Goal: Find specific page/section: Find specific page/section

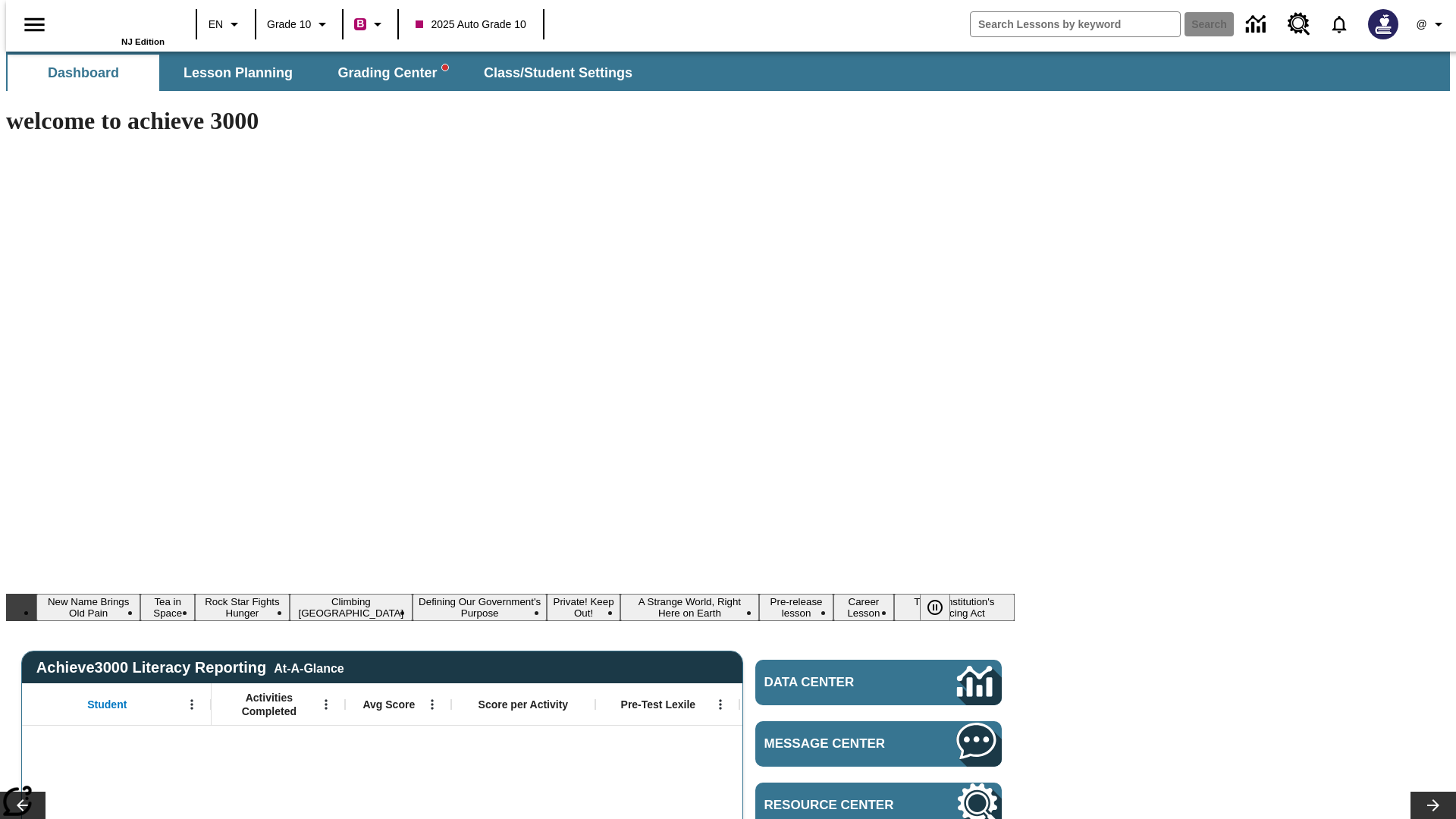
type input "-1"
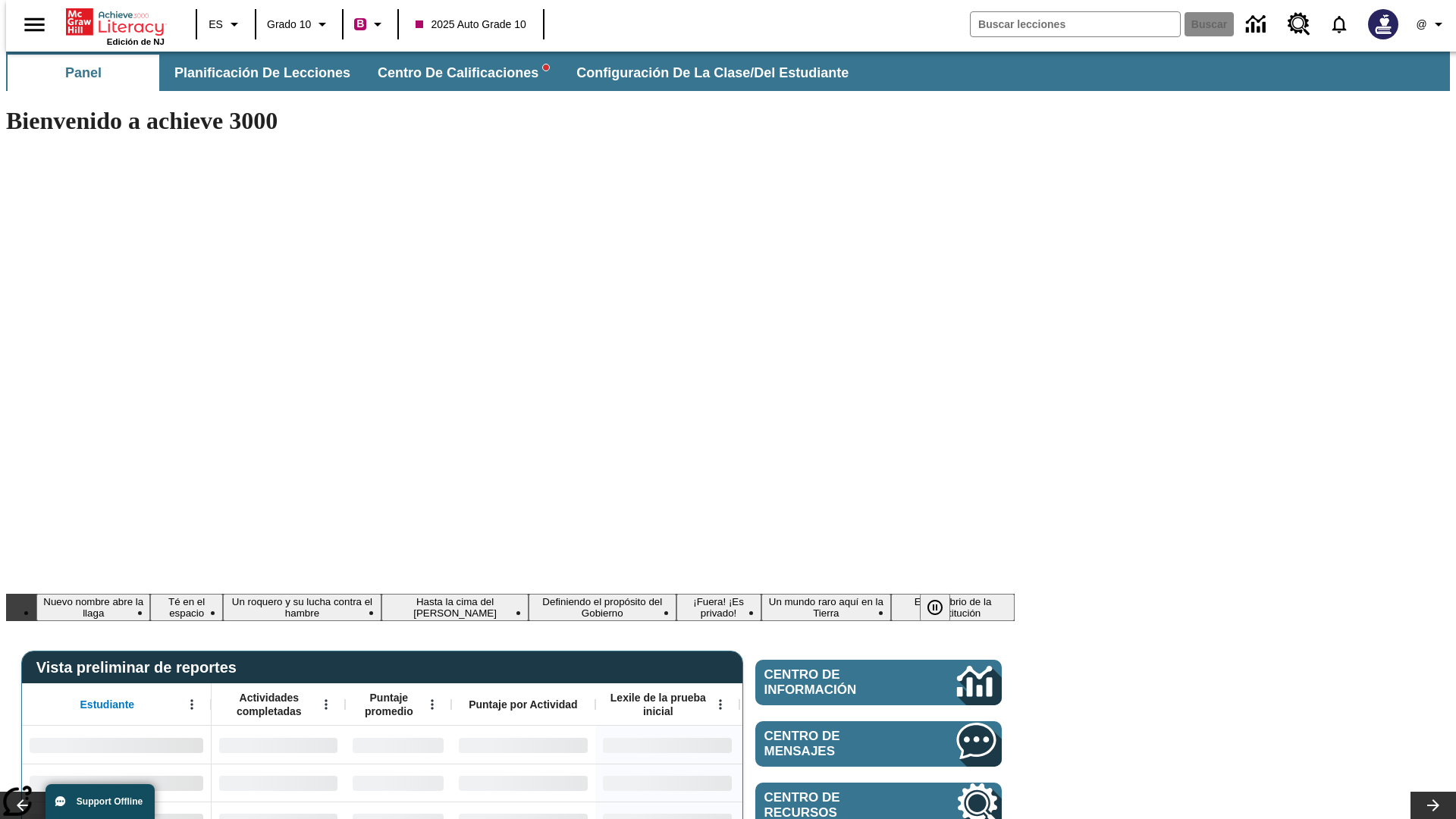
type input "-1"
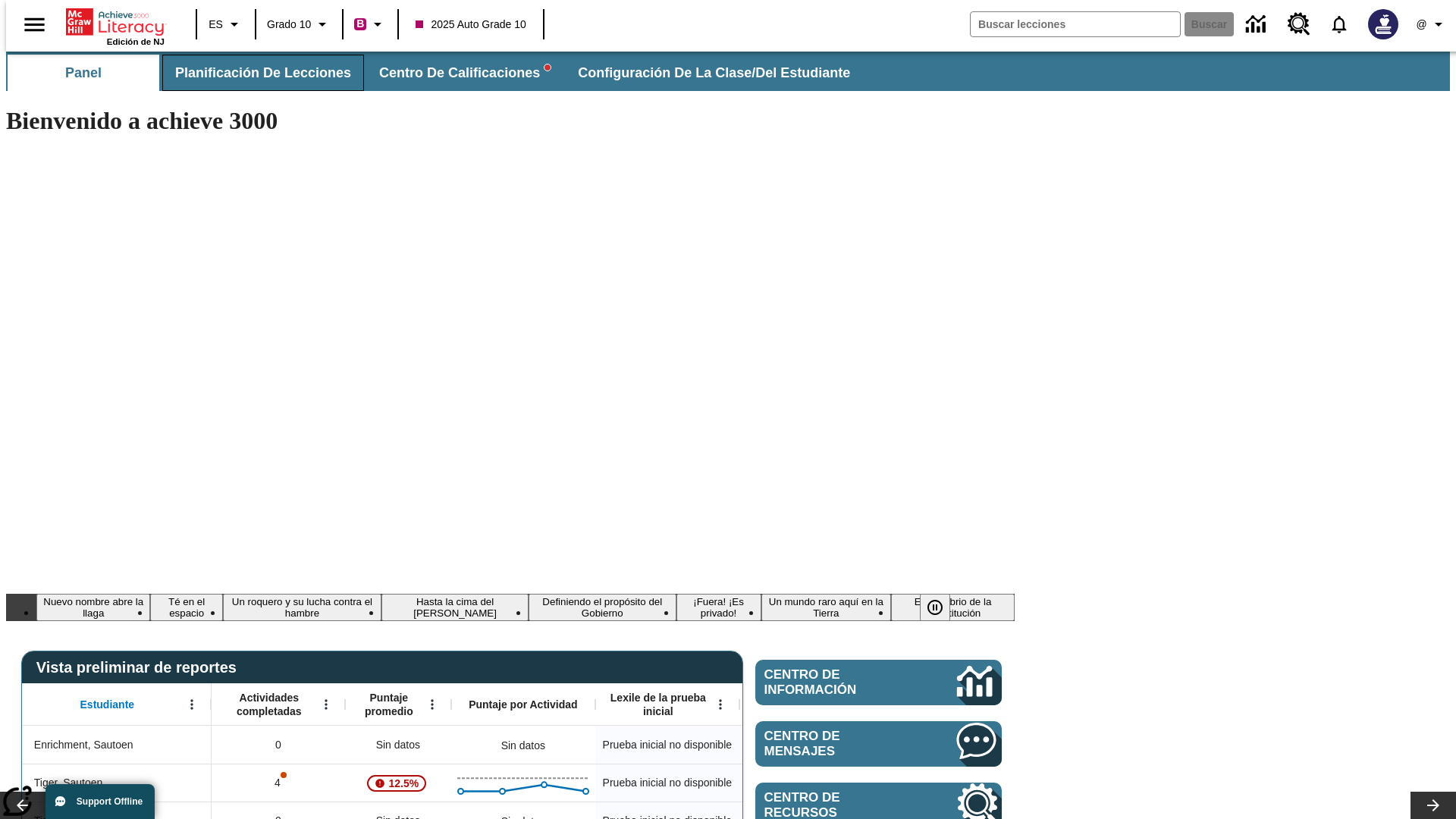
click at [254, 73] on span "Planificación de lecciones" at bounding box center [264, 74] width 176 height 17
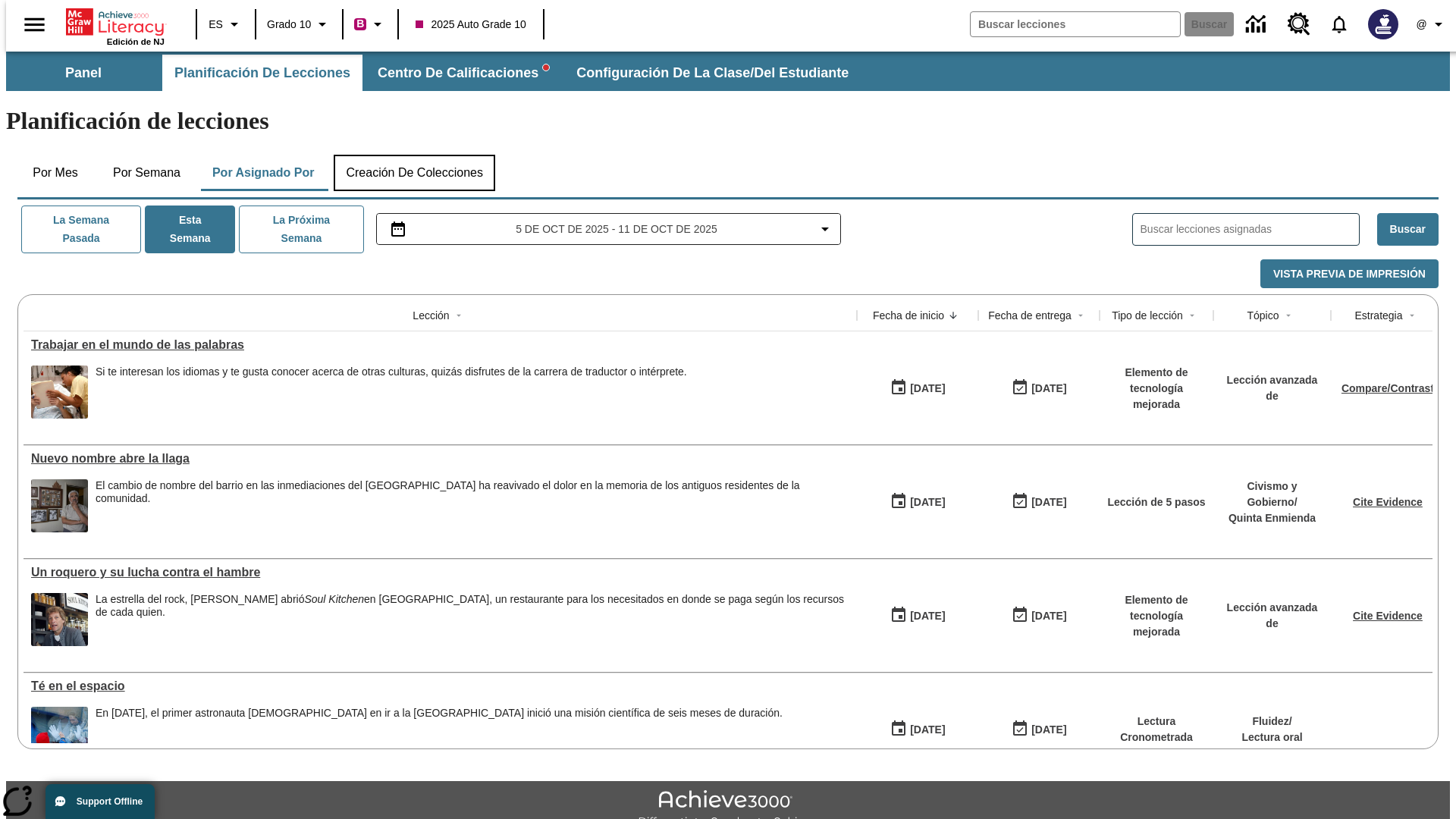
click at [412, 155] on button "Creación de colecciones" at bounding box center [414, 173] width 162 height 36
